Goal: Entertainment & Leisure: Consume media (video, audio)

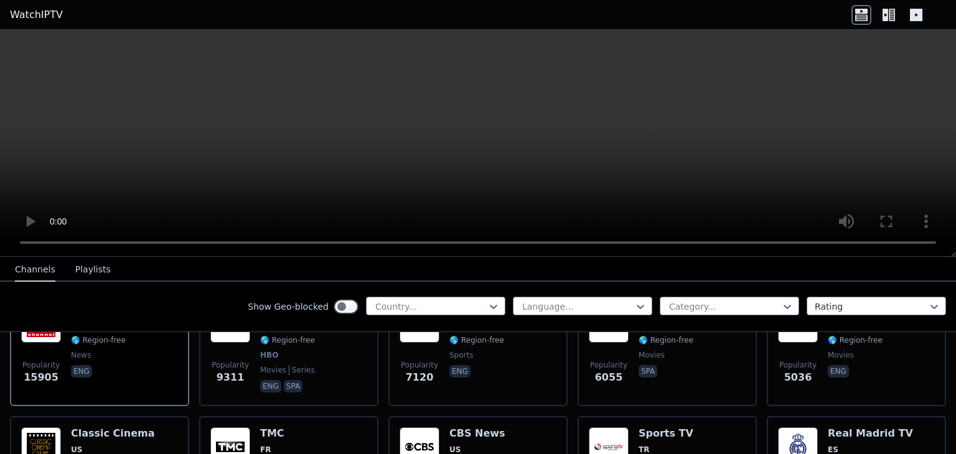
scroll to position [373, 0]
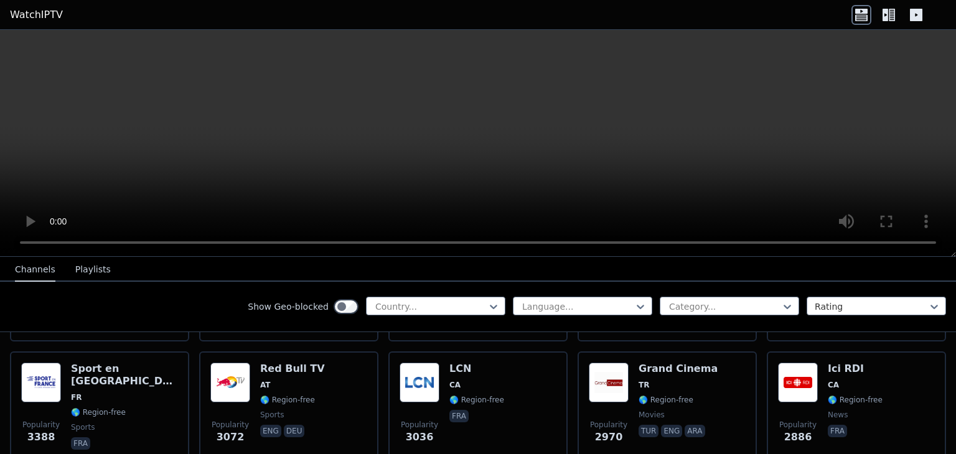
click at [419, 136] on video at bounding box center [478, 143] width 956 height 227
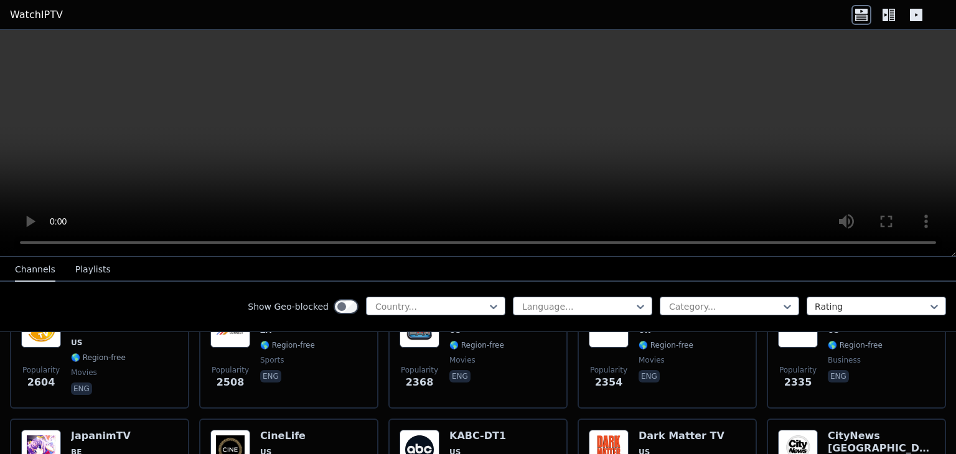
scroll to position [560, 0]
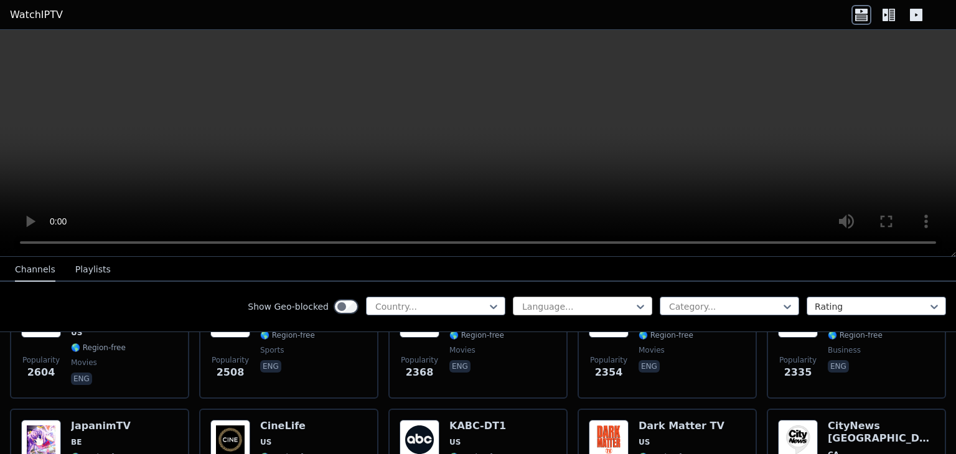
click at [624, 304] on div at bounding box center [577, 307] width 113 height 12
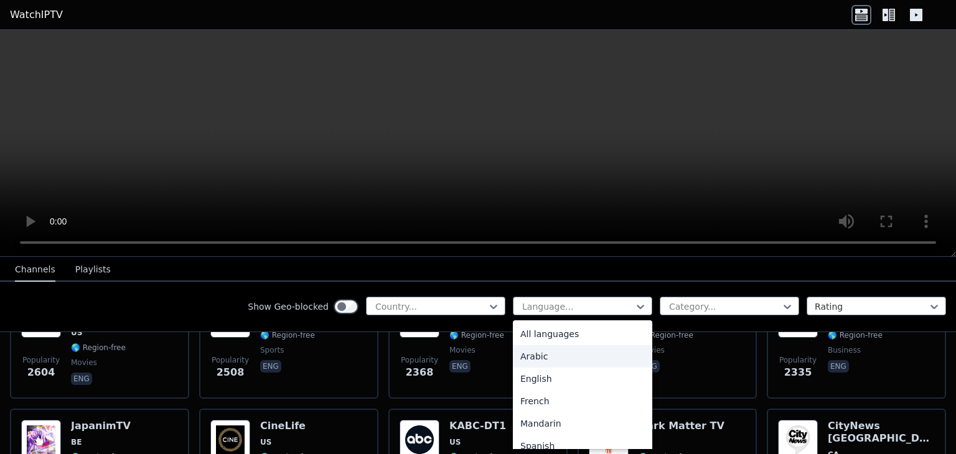
click at [555, 358] on div "Arabic" at bounding box center [582, 356] width 139 height 22
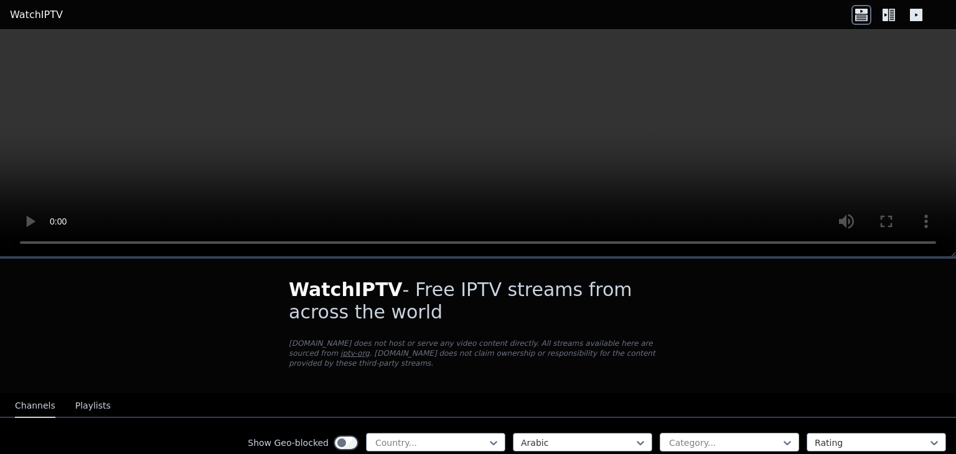
scroll to position [124, 0]
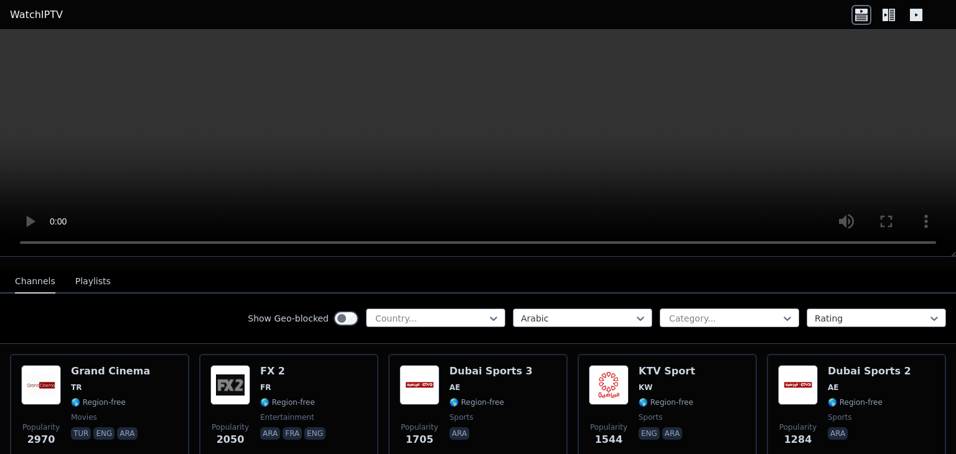
click at [699, 312] on div at bounding box center [724, 318] width 113 height 12
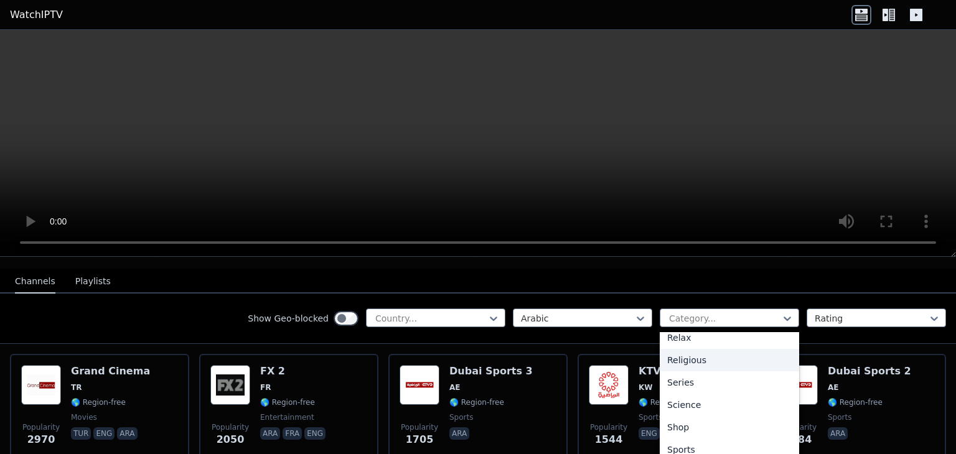
scroll to position [436, 0]
click at [701, 437] on div "Sports" at bounding box center [729, 448] width 139 height 22
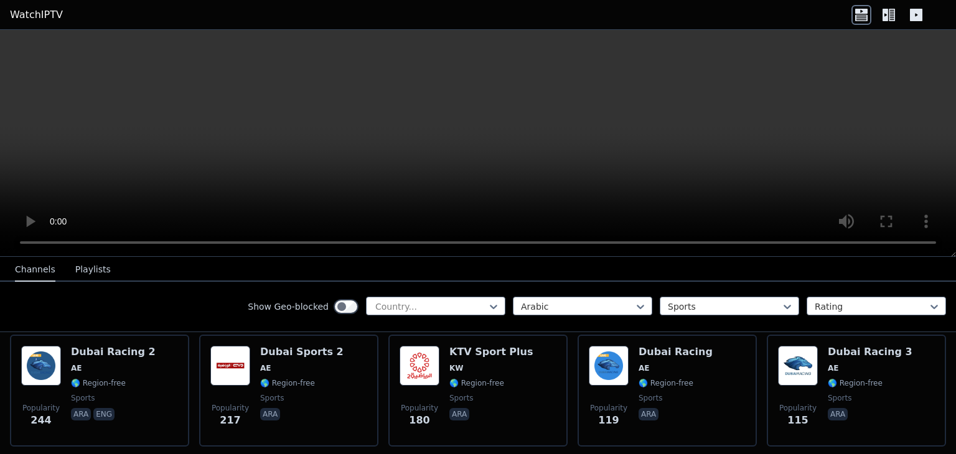
scroll to position [358, 0]
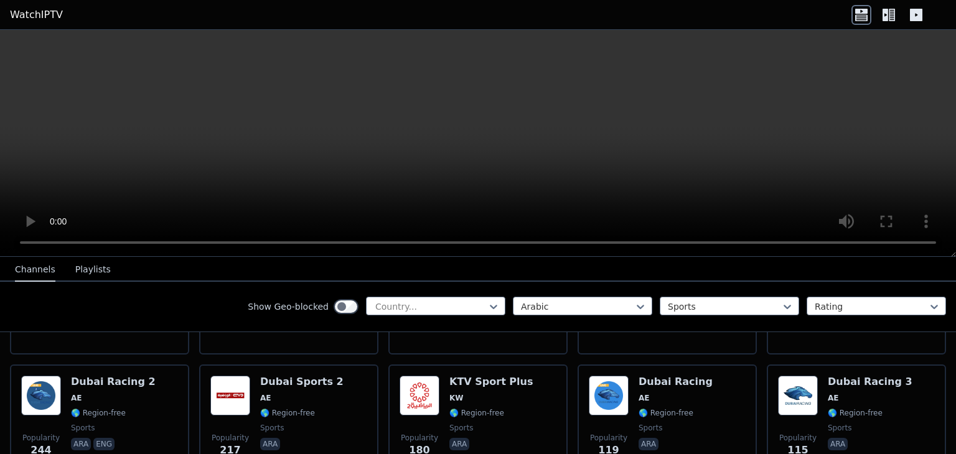
click at [498, 308] on div "Show Geo-blocked Country... Arabic option Sports, selected. Sports Rating" at bounding box center [478, 307] width 956 height 50
click at [487, 304] on icon at bounding box center [493, 307] width 12 height 12
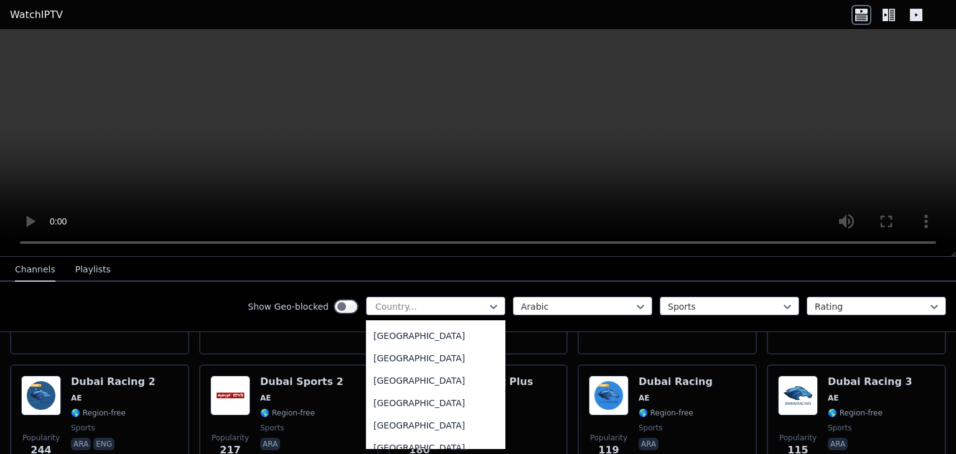
scroll to position [311, 0]
click at [224, 304] on div "Show Geo-blocked 206 results available. Use Up and Down to choose options, pres…" at bounding box center [478, 307] width 956 height 50
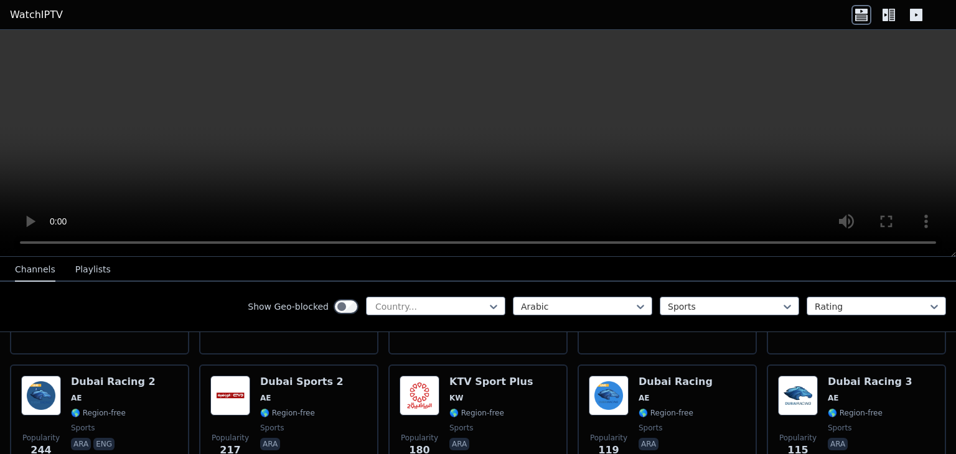
click at [90, 264] on button "Playlists" at bounding box center [92, 270] width 35 height 24
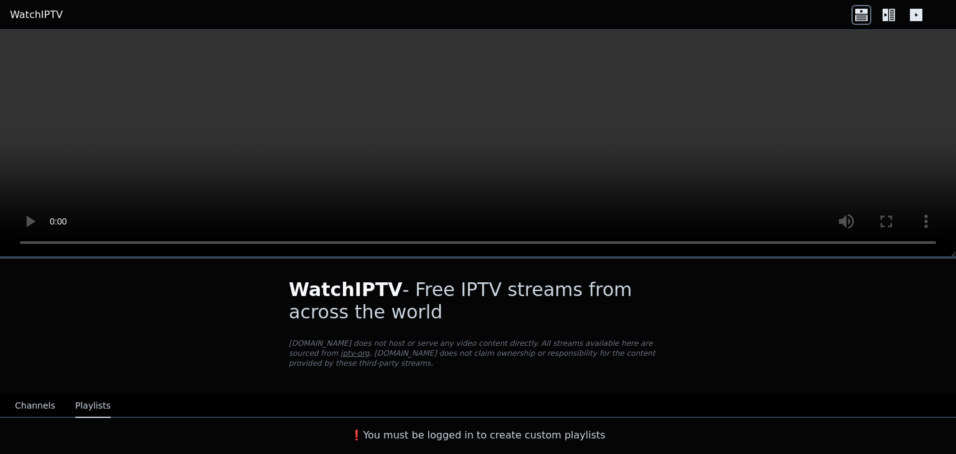
scroll to position [0, 0]
